Goal: Task Accomplishment & Management: Use online tool/utility

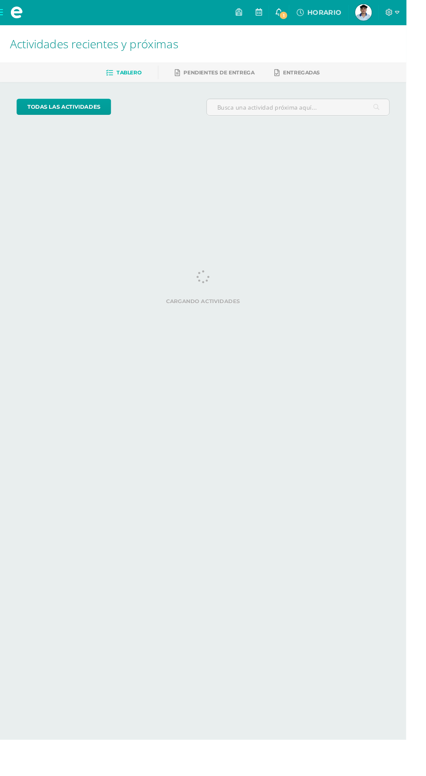
click at [302, 14] on span "1" at bounding box center [298, 16] width 10 height 10
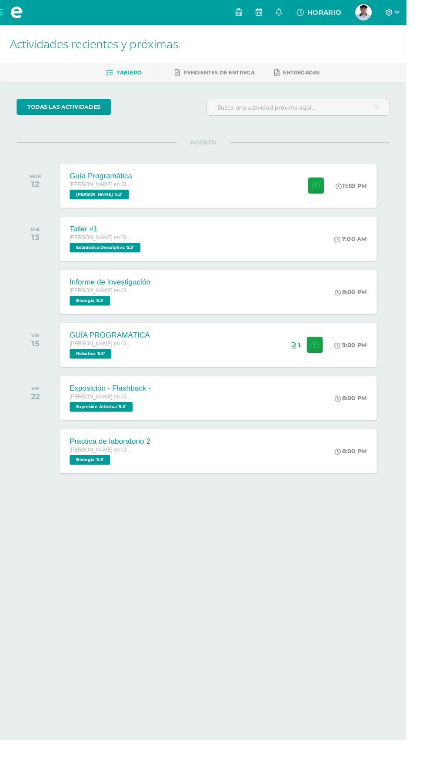
click at [295, 551] on html "Mis cursos Archivos Cerrar panel Biología [PERSON_NAME] en Ciencias y Letras "5…" at bounding box center [213, 275] width 426 height 551
click at [229, 181] on div "Guía Programática Quinto Bachillerato en Ciencias y Letras PEREL '5.3' 11:59 PM…" at bounding box center [229, 194] width 336 height 47
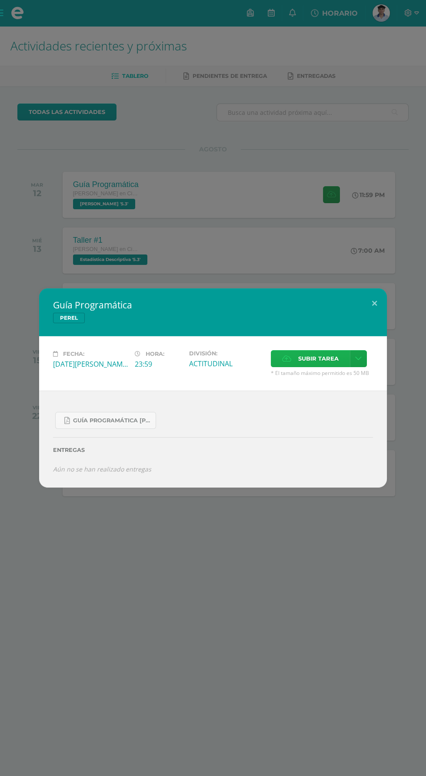
click at [293, 361] on label "Subir tarea" at bounding box center [310, 358] width 79 height 17
click at [0, 0] on input "Subir tarea" at bounding box center [0, 0] width 0 height 0
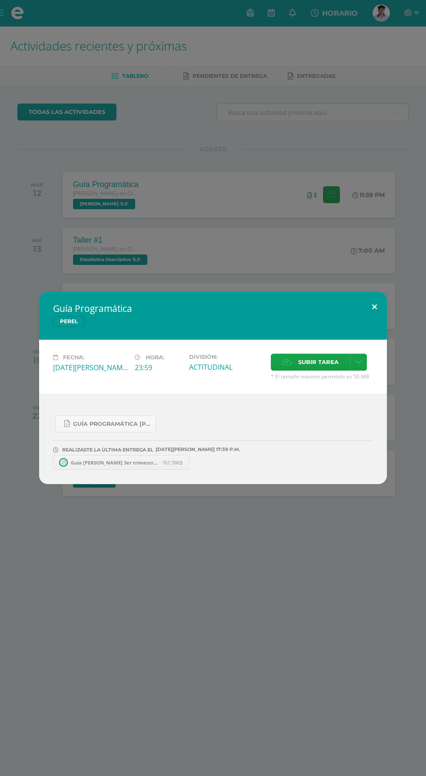
click at [372, 317] on button at bounding box center [374, 307] width 25 height 30
